Goal: Find specific page/section: Find specific page/section

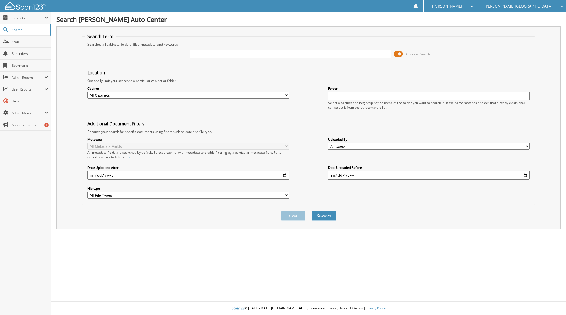
click at [243, 53] on input "text" at bounding box center [290, 54] width 201 height 8
type input "565389"
click at [312, 211] on button "Search" at bounding box center [324, 216] width 24 height 10
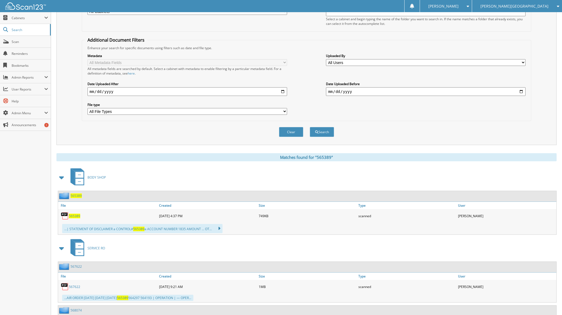
scroll to position [132, 0]
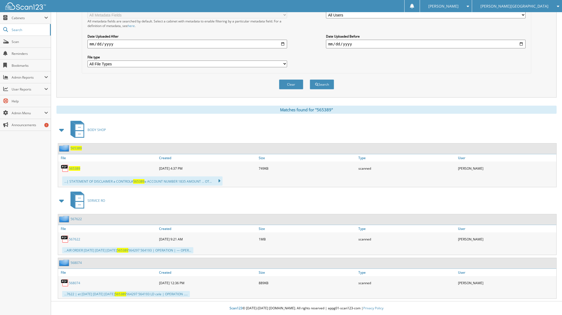
click at [76, 170] on span "565389" at bounding box center [74, 168] width 11 height 5
click at [25, 8] on img at bounding box center [25, 5] width 41 height 7
